Goal: Task Accomplishment & Management: Complete application form

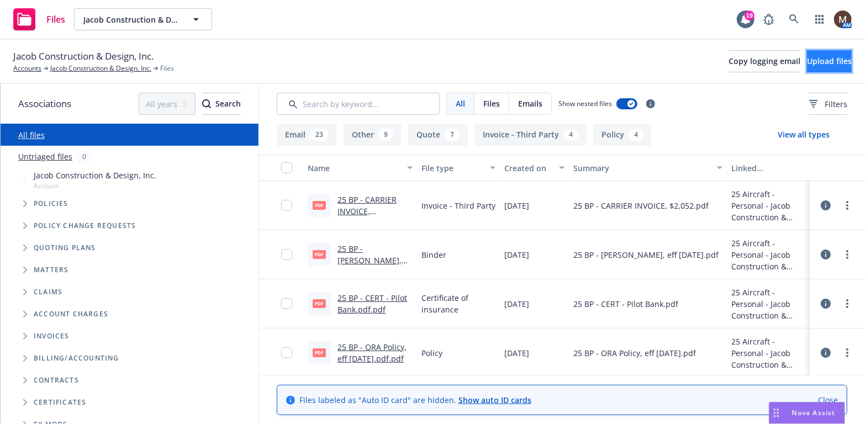
click at [813, 60] on span "Upload files" at bounding box center [829, 61] width 45 height 10
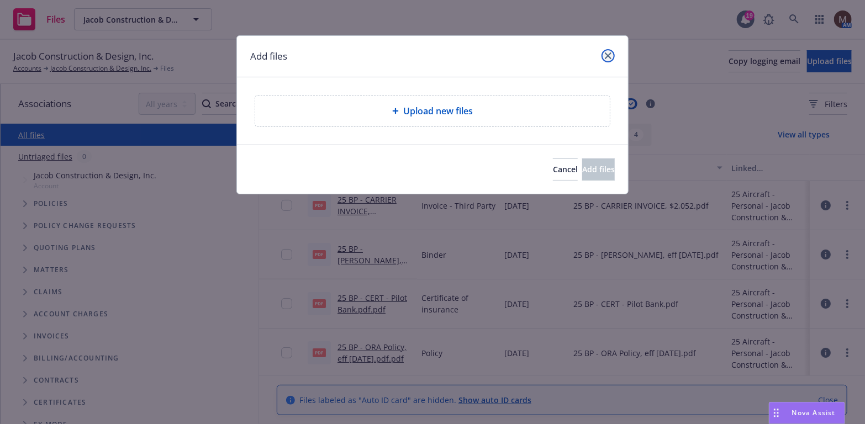
click at [609, 52] on icon "close" at bounding box center [608, 55] width 7 height 7
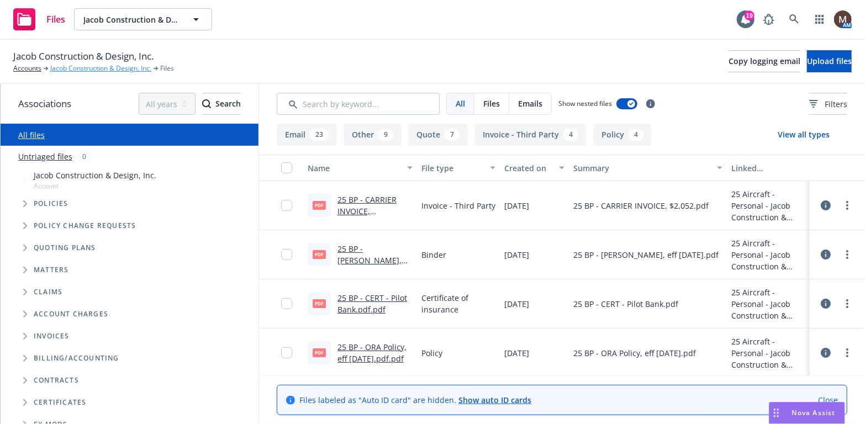
click at [109, 66] on link "Jacob Construction & Design, Inc." at bounding box center [100, 69] width 101 height 10
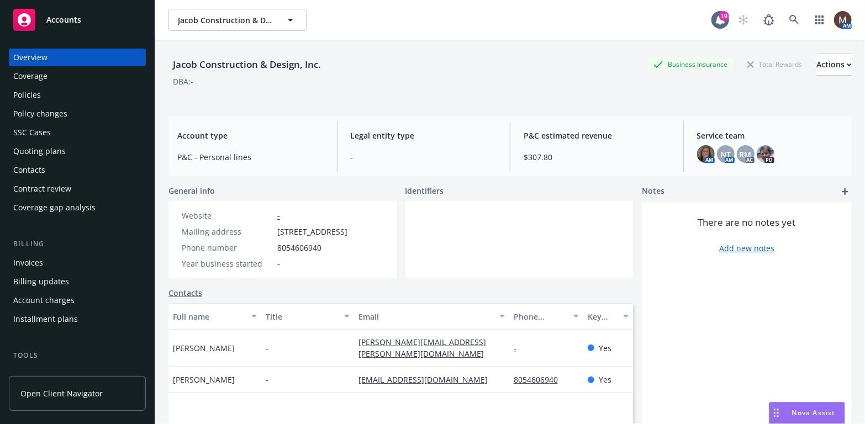
click at [31, 260] on div "Invoices" at bounding box center [28, 263] width 30 height 18
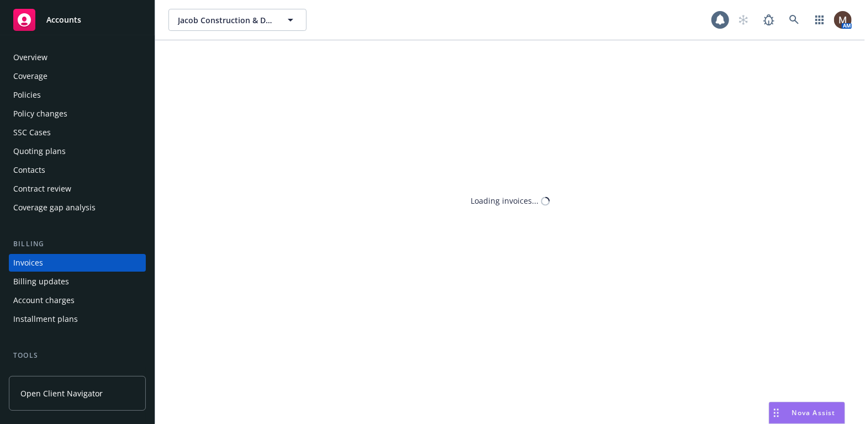
scroll to position [33, 0]
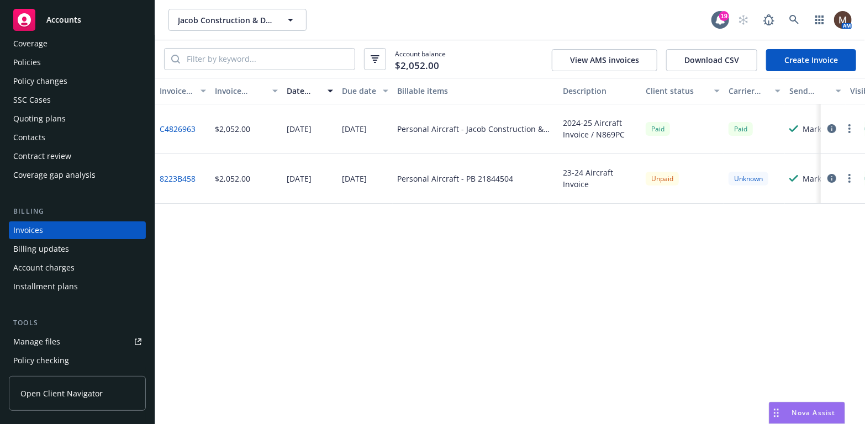
click at [794, 58] on link "Create Invoice" at bounding box center [811, 60] width 90 height 22
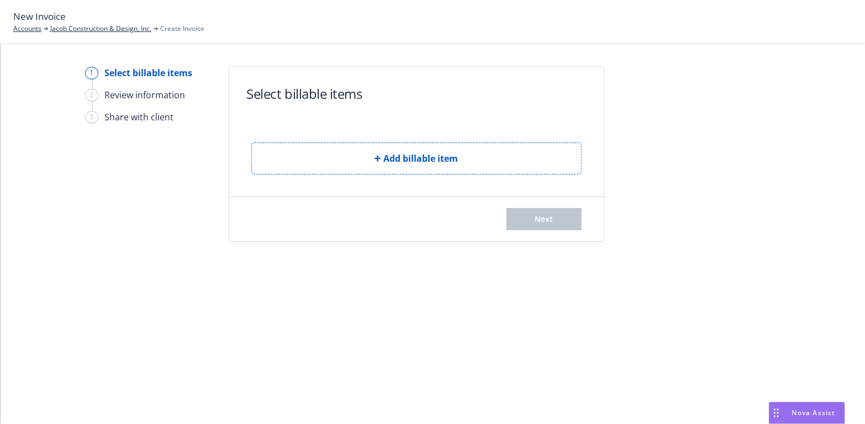
click at [497, 141] on div "Add billable item" at bounding box center [416, 150] width 330 height 50
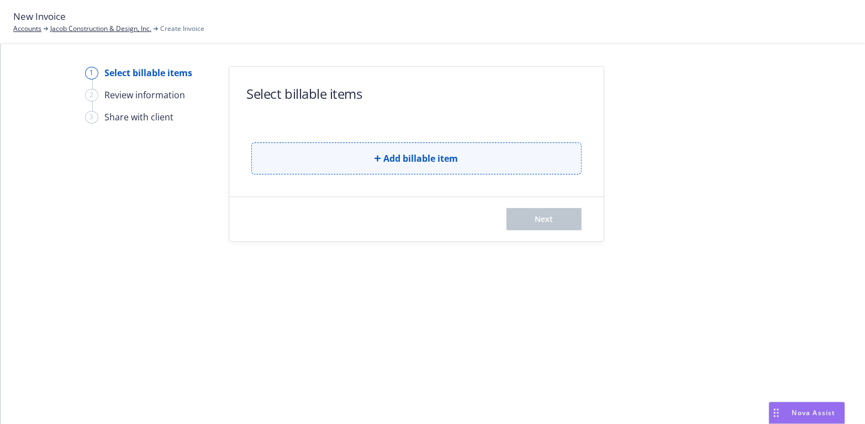
click at [497, 154] on button "Add billable item" at bounding box center [416, 159] width 330 height 32
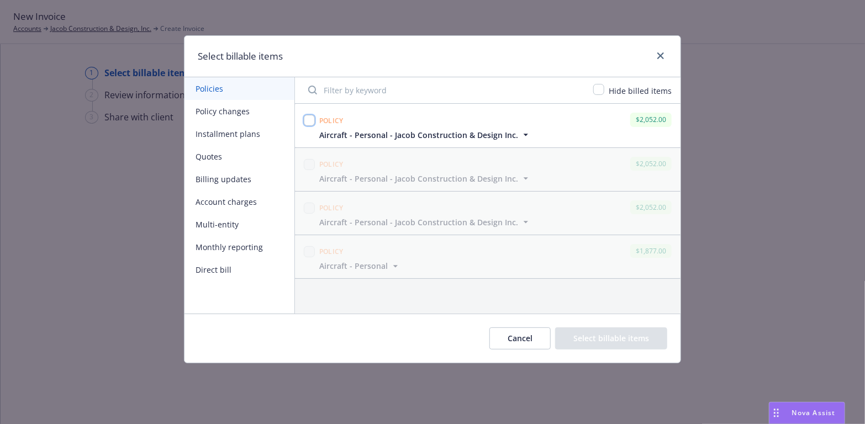
click at [308, 119] on input "checkbox" at bounding box center [309, 120] width 11 height 11
checkbox input "true"
click at [599, 336] on button "Select billable items" at bounding box center [611, 339] width 112 height 22
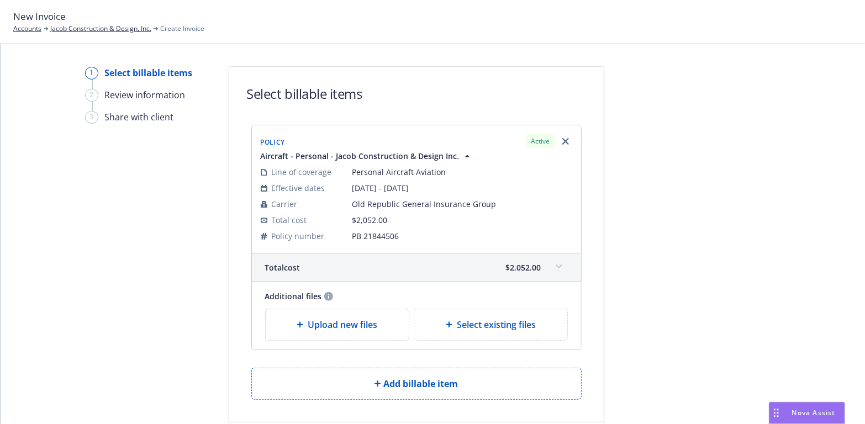
click at [529, 330] on span "Select existing files" at bounding box center [496, 324] width 79 height 13
select select "Invoice - Third Party"
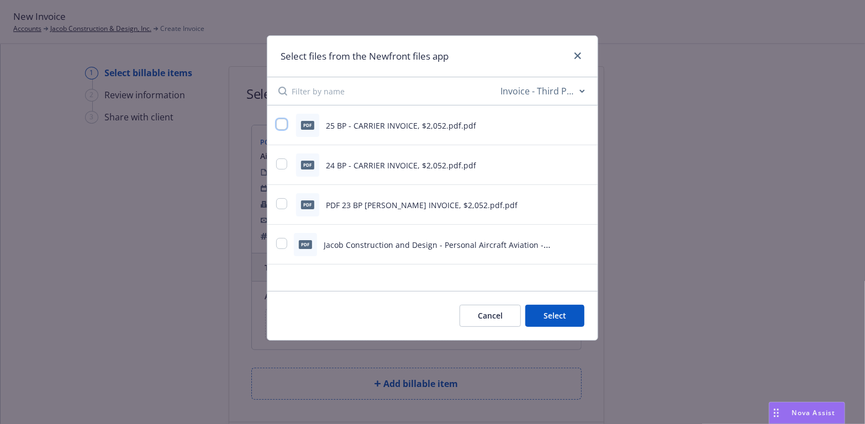
click at [280, 120] on input "checkbox" at bounding box center [281, 124] width 11 height 11
checkbox input "true"
click at [537, 313] on button "Select 1 file" at bounding box center [545, 316] width 80 height 22
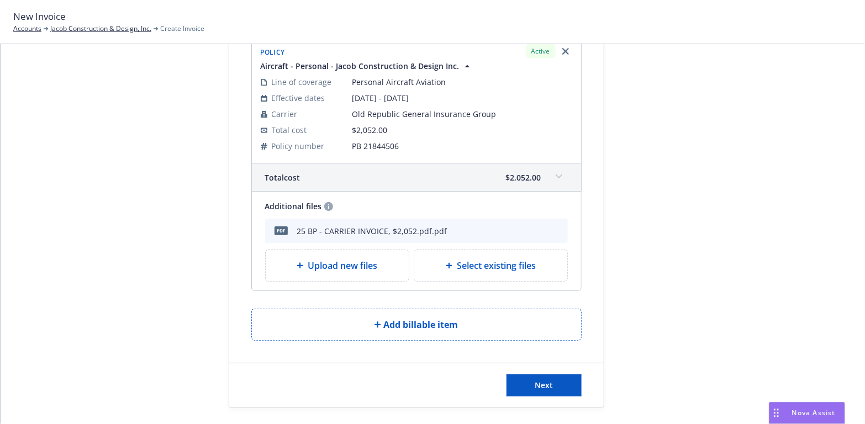
scroll to position [95, 0]
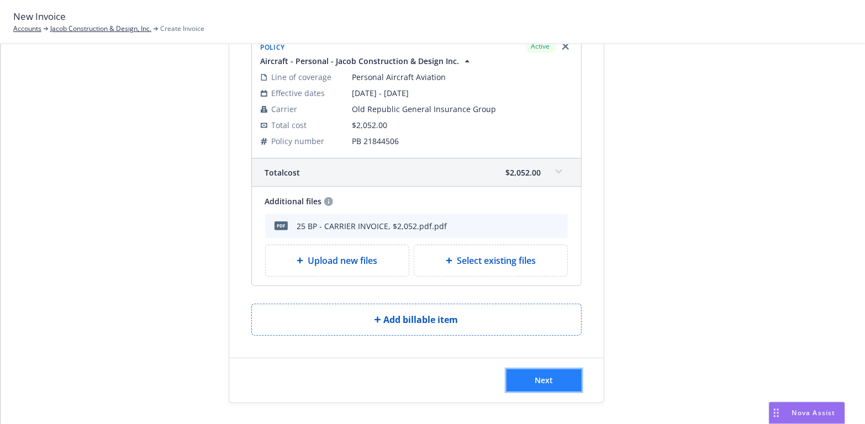
click at [525, 382] on button "Next" at bounding box center [544, 381] width 75 height 22
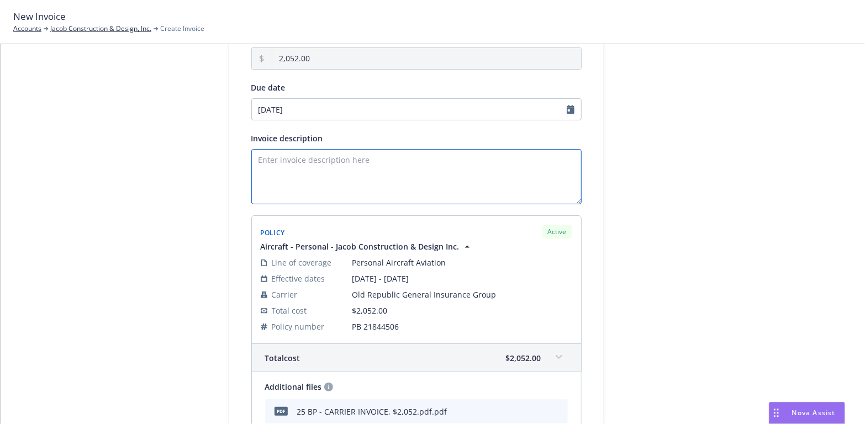
click at [323, 168] on textarea "Invoice description" at bounding box center [416, 176] width 330 height 55
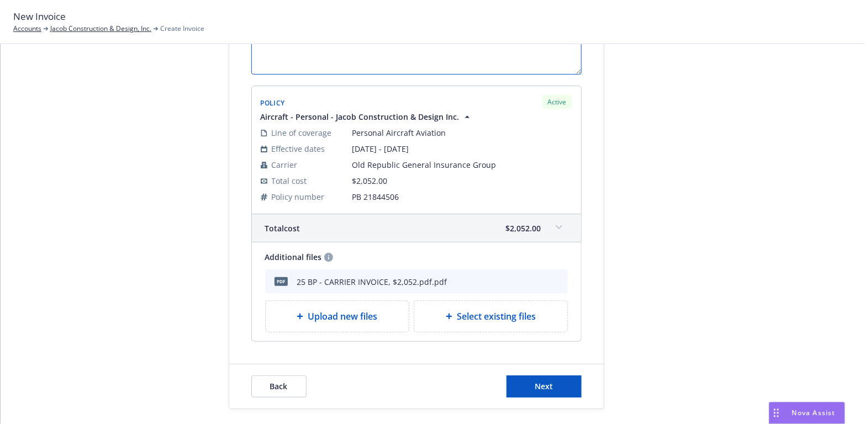
scroll to position [231, 0]
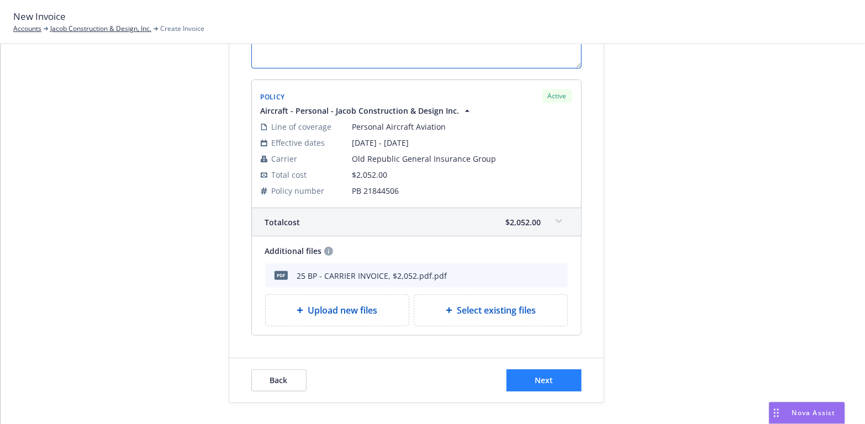
type textarea "2025-26 Aircraft Invoice / N869PC"
click at [559, 381] on button "Next" at bounding box center [544, 381] width 75 height 22
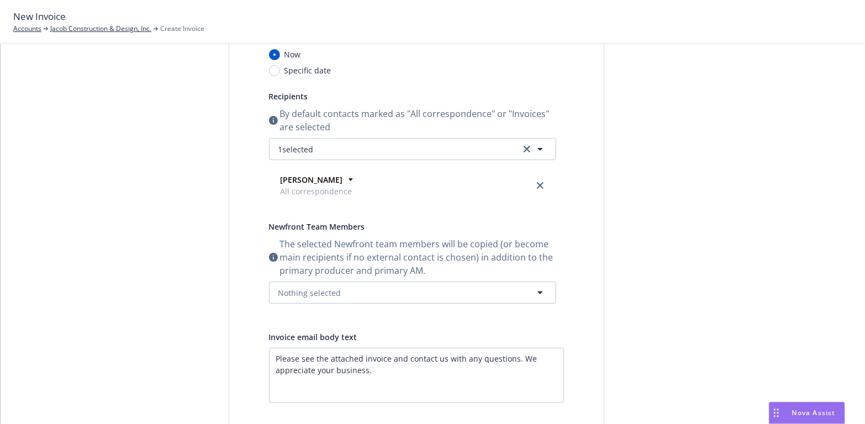
scroll to position [10, 0]
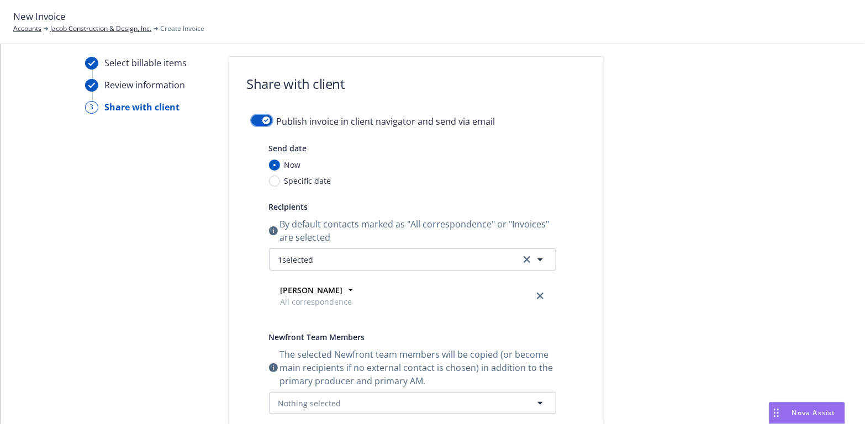
click at [261, 115] on button "button" at bounding box center [261, 120] width 21 height 11
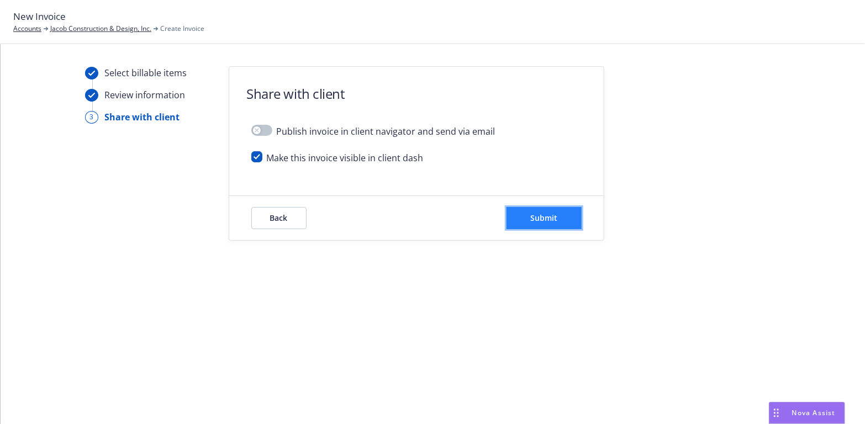
click at [528, 214] on button "Submit" at bounding box center [544, 218] width 75 height 22
